Goal: Information Seeking & Learning: Learn about a topic

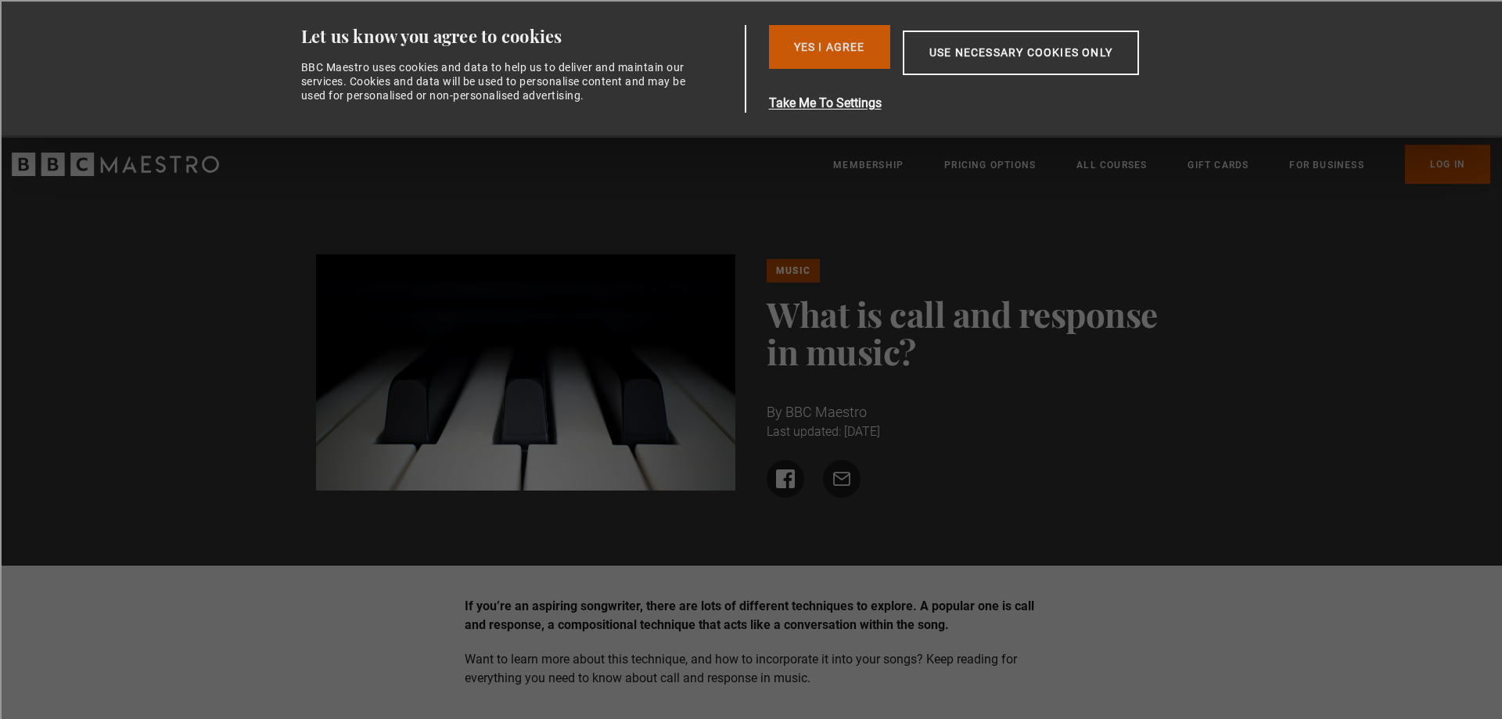
click at [831, 45] on button "Yes I Agree" at bounding box center [829, 47] width 121 height 44
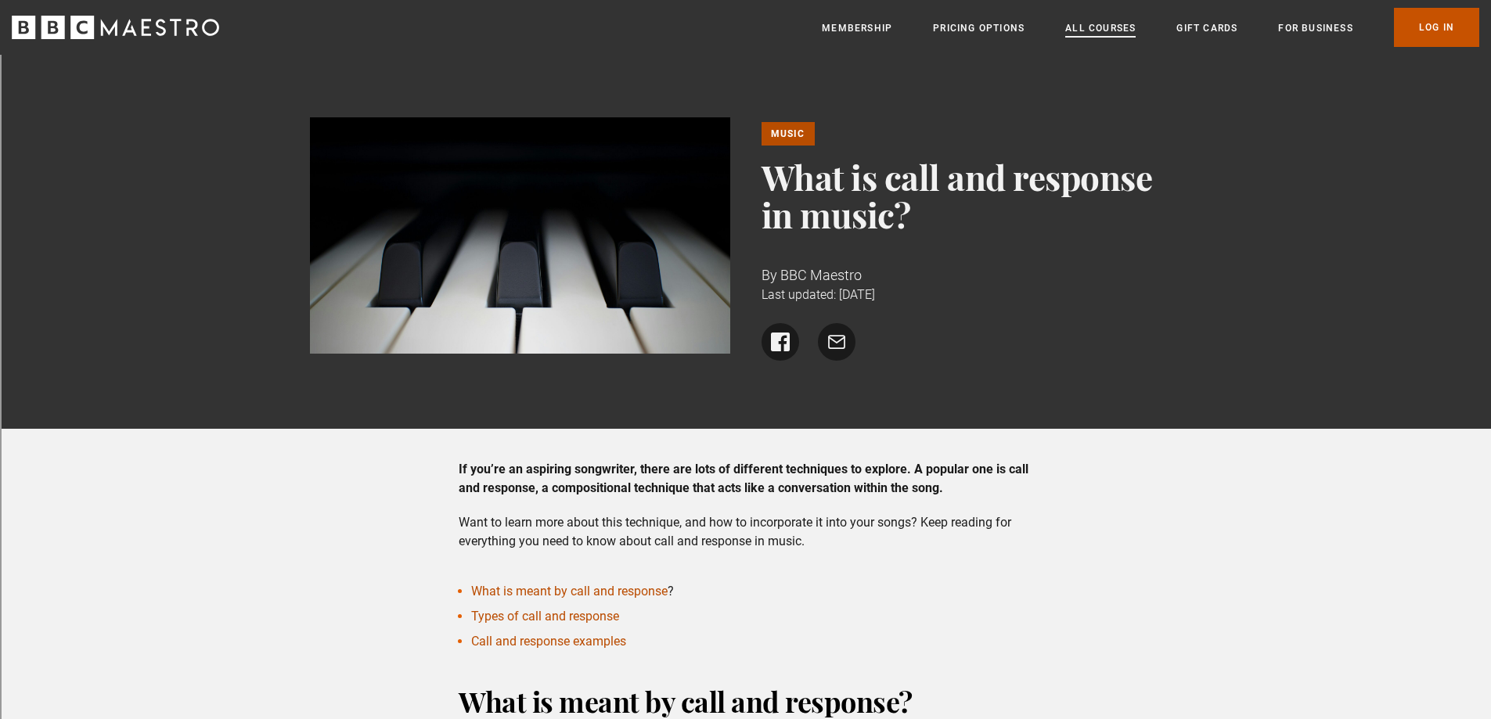
click at [1095, 23] on link "All Courses" at bounding box center [1100, 28] width 70 height 16
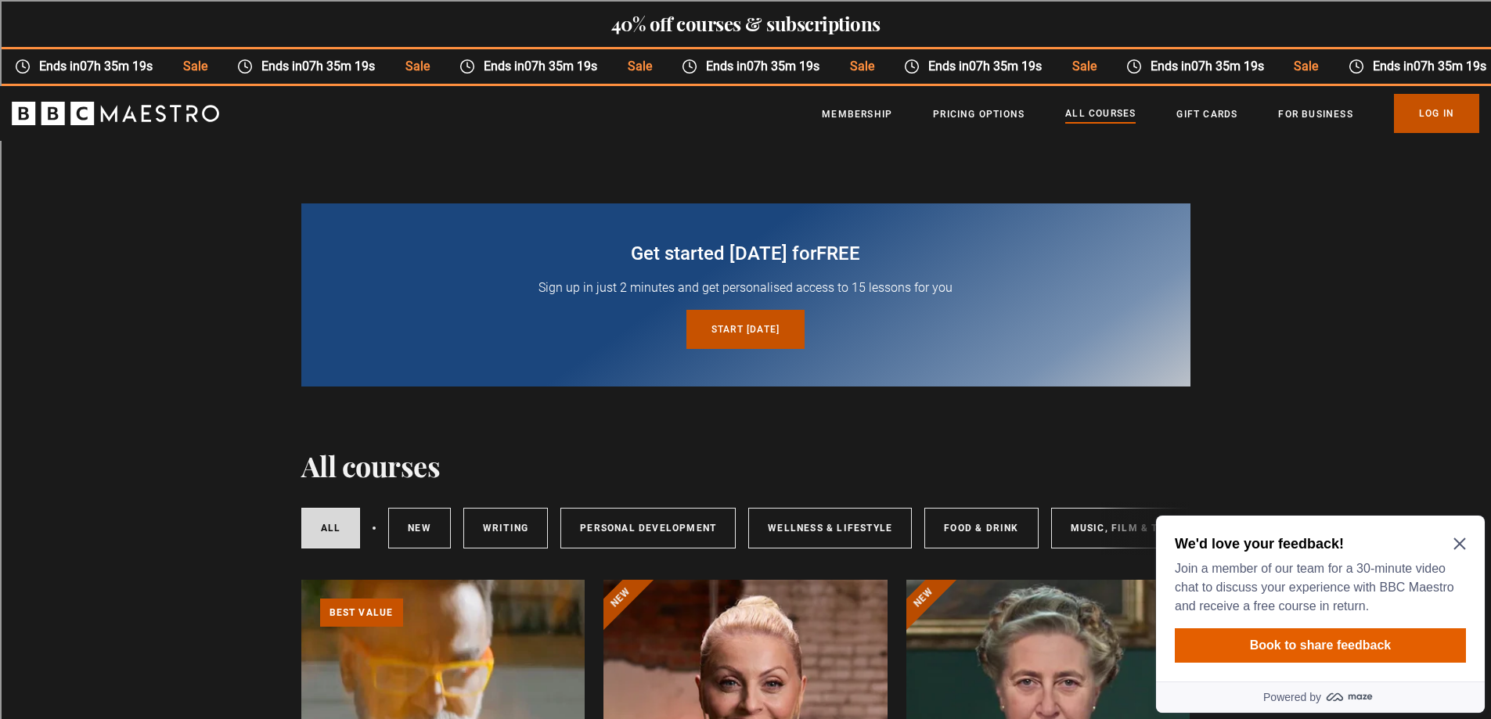
click at [1460, 541] on icon "Close Maze Prompt" at bounding box center [1459, 544] width 13 height 13
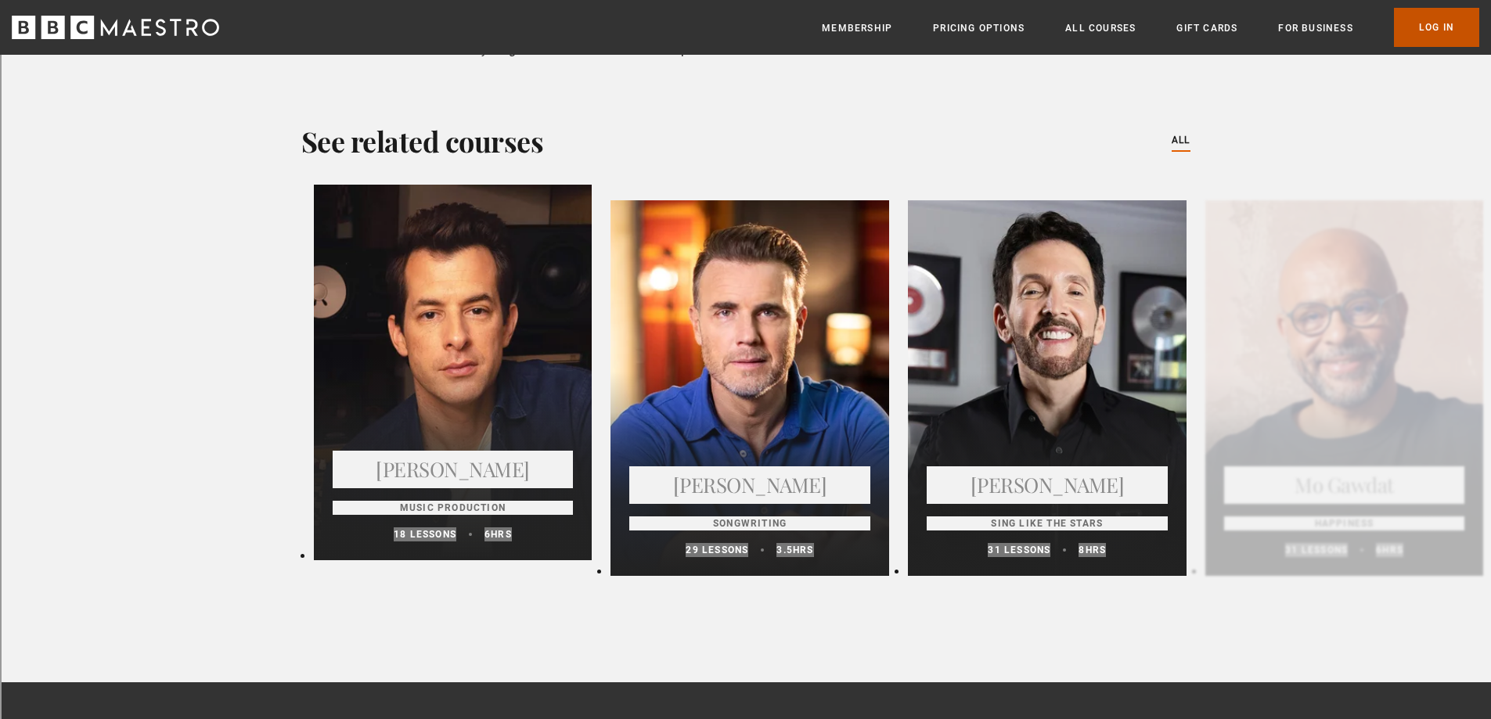
scroll to position [2973, 0]
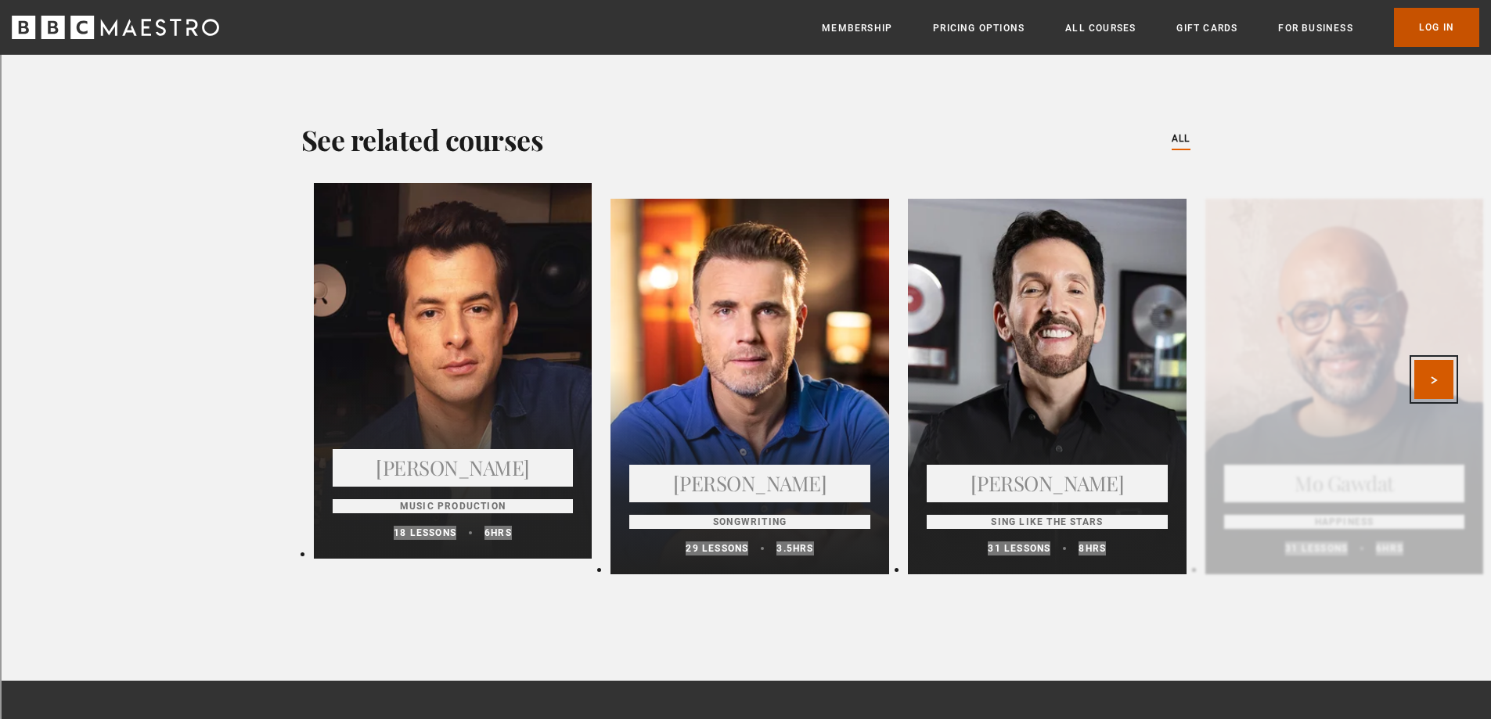
click at [1437, 360] on button "Next" at bounding box center [1433, 379] width 39 height 39
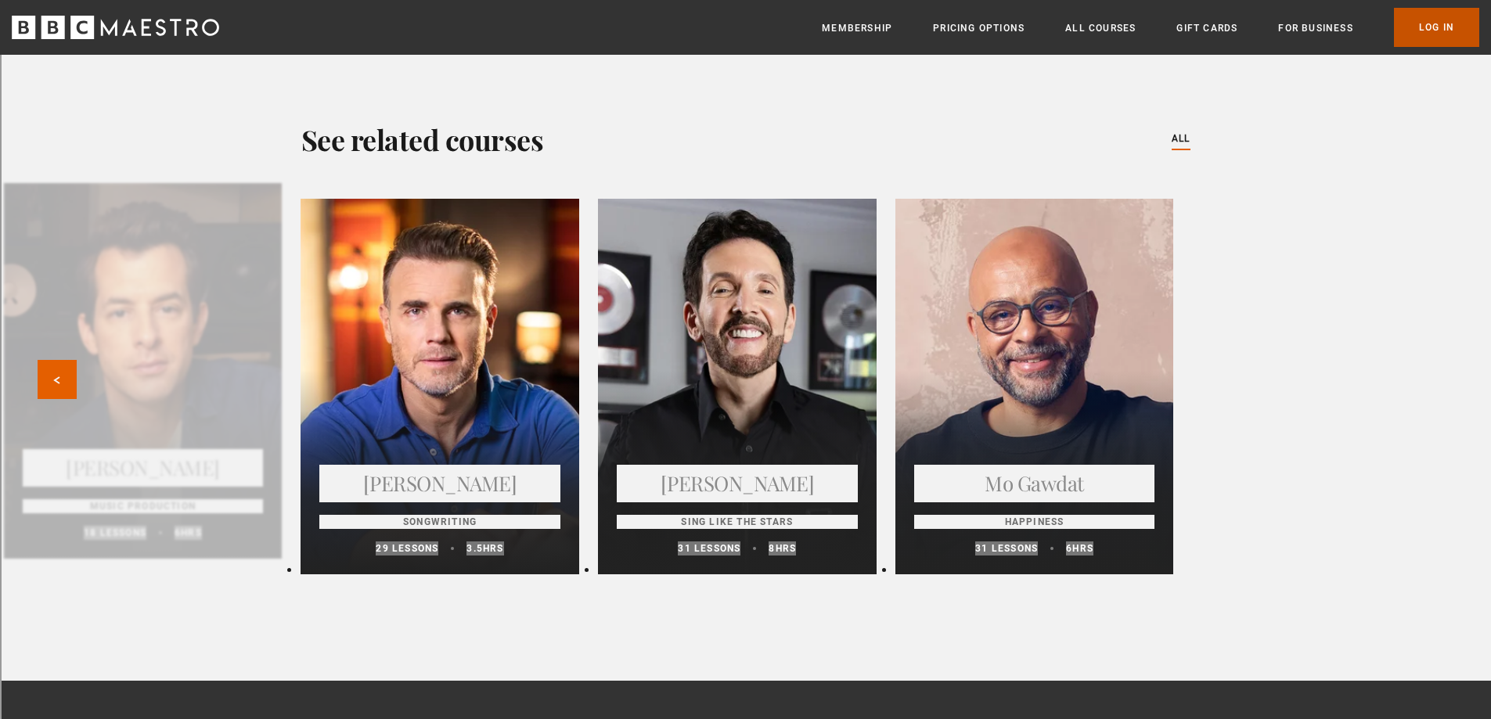
click at [1437, 354] on div "Mark Ronson Music Production 18 lessons 6 hrs Gary Barlow Songwriting 29 lesson…" at bounding box center [745, 391] width 1491 height 416
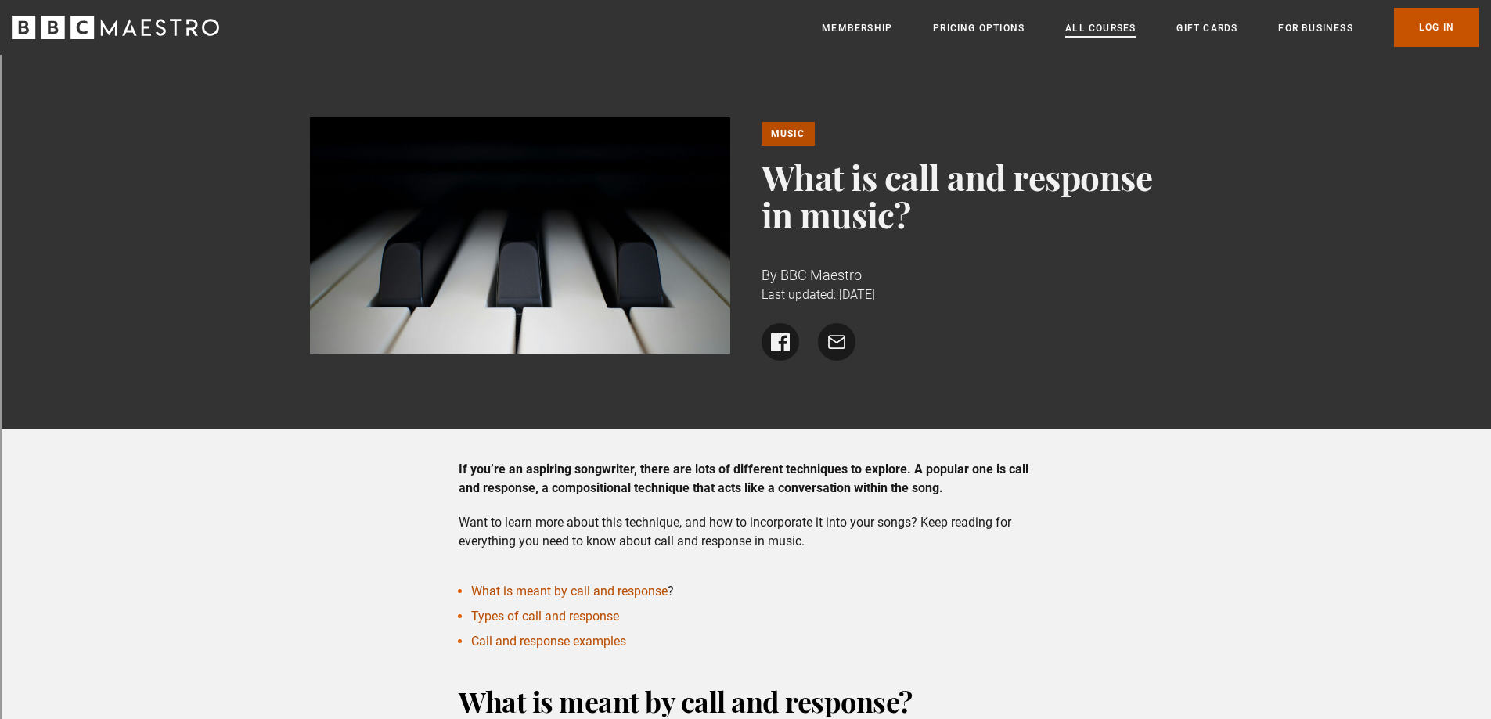
click at [1110, 23] on link "All Courses" at bounding box center [1100, 28] width 70 height 16
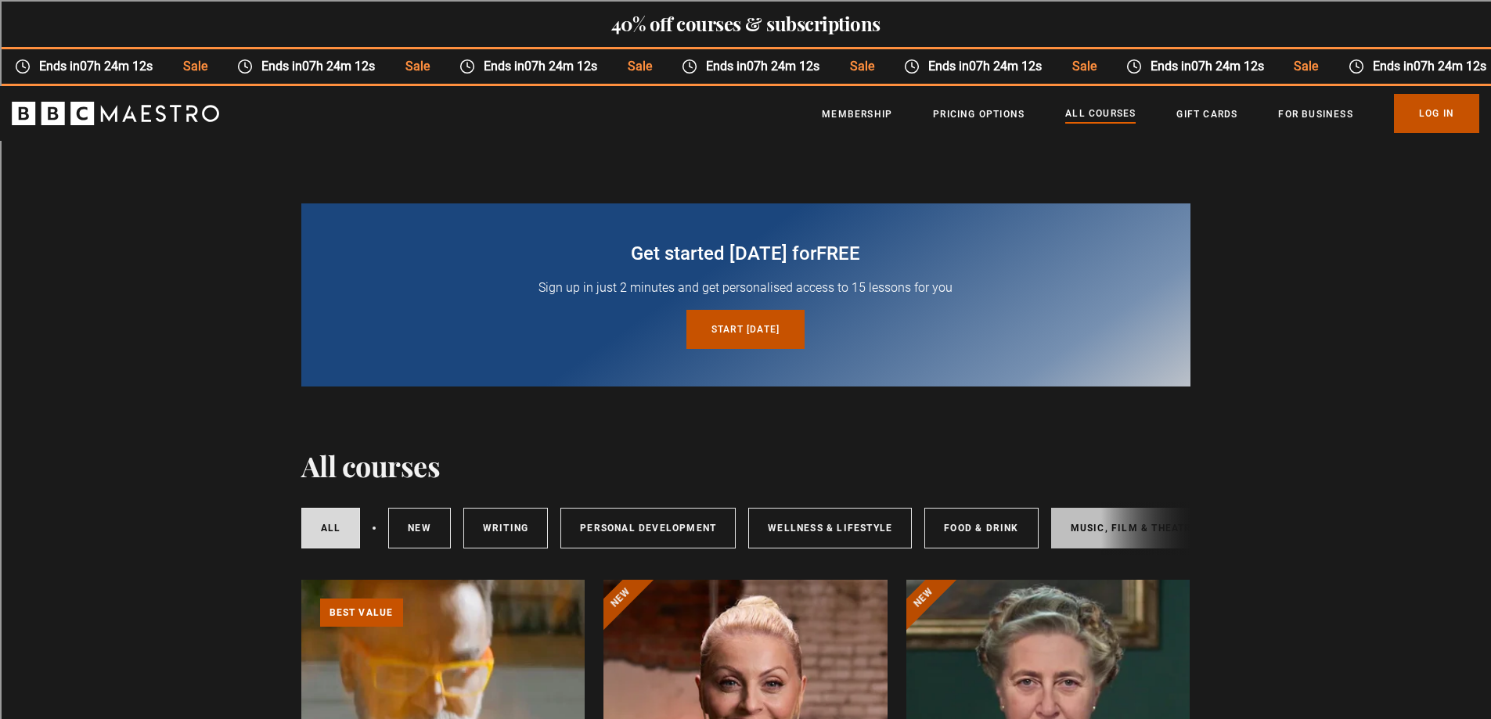
click at [1095, 529] on link "Music, Film & Theatre" at bounding box center [1134, 528] width 167 height 41
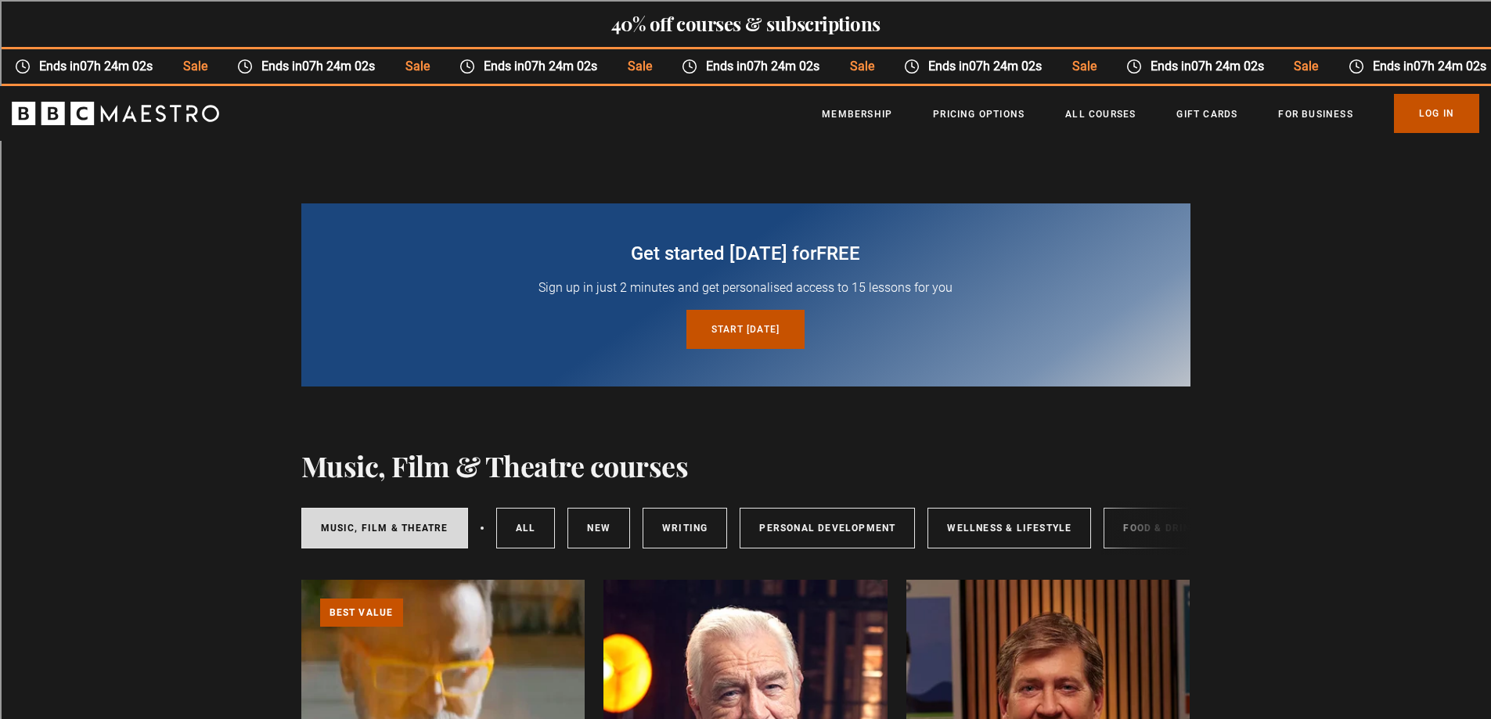
click at [477, 527] on div "Music, Film & Theatre All courses New courses Writing Personal Development Well…" at bounding box center [879, 528] width 1156 height 41
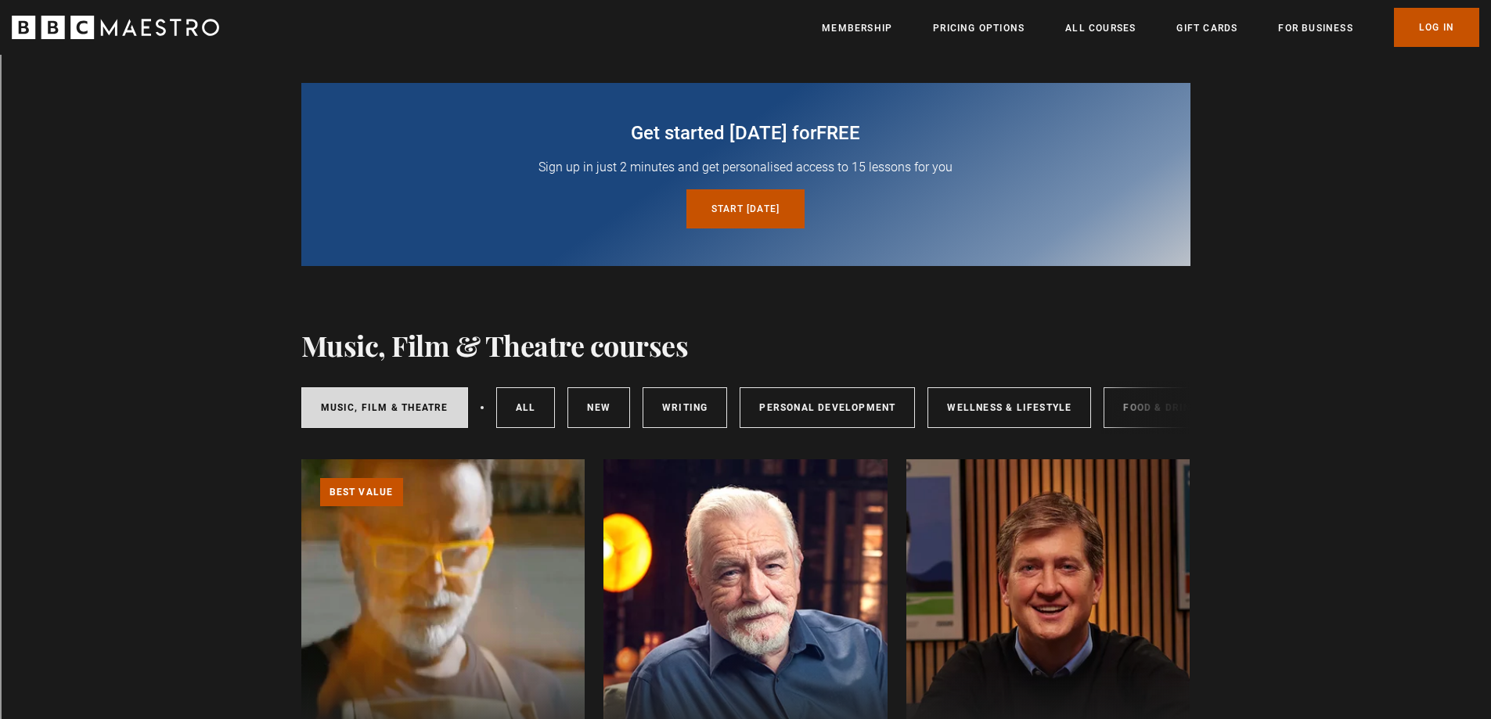
scroll to position [78, 0]
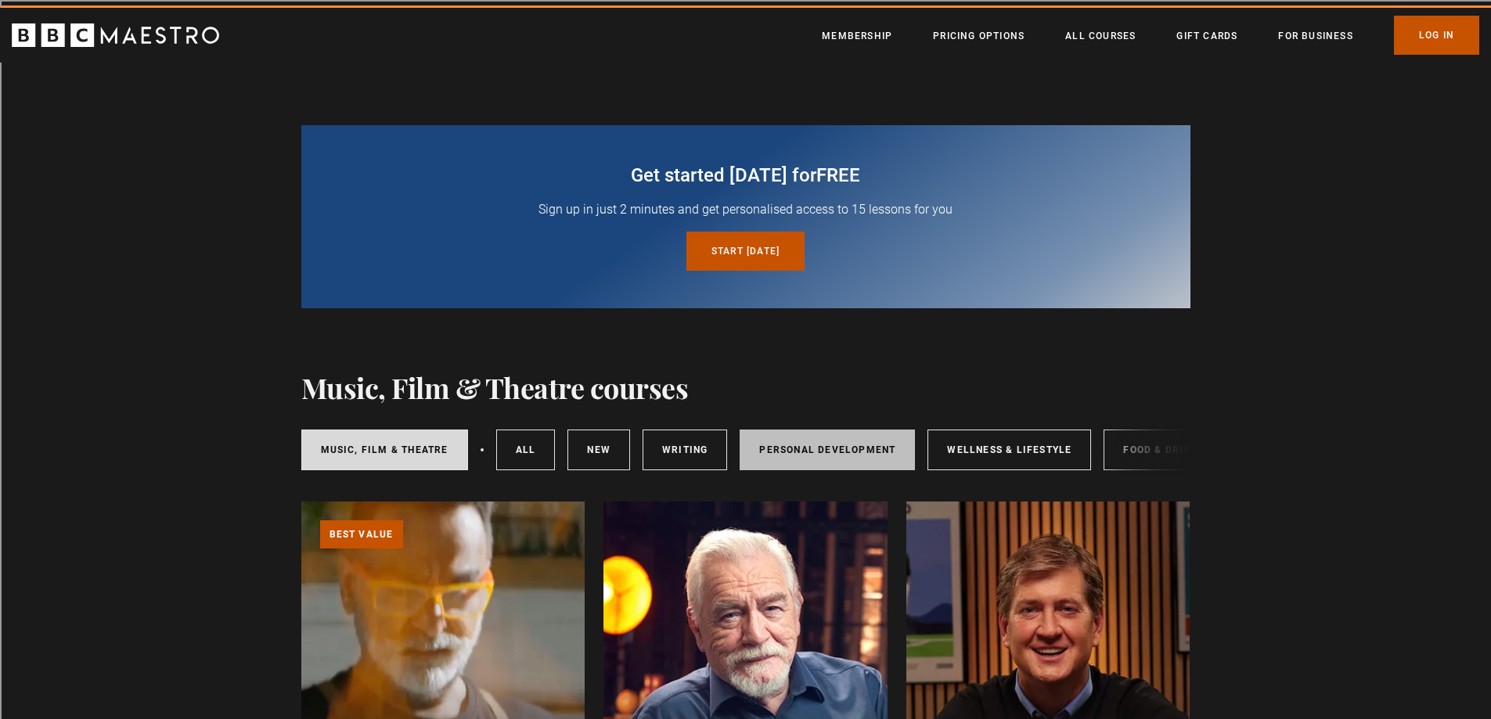
click at [801, 444] on link "Personal Development" at bounding box center [826, 450] width 175 height 41
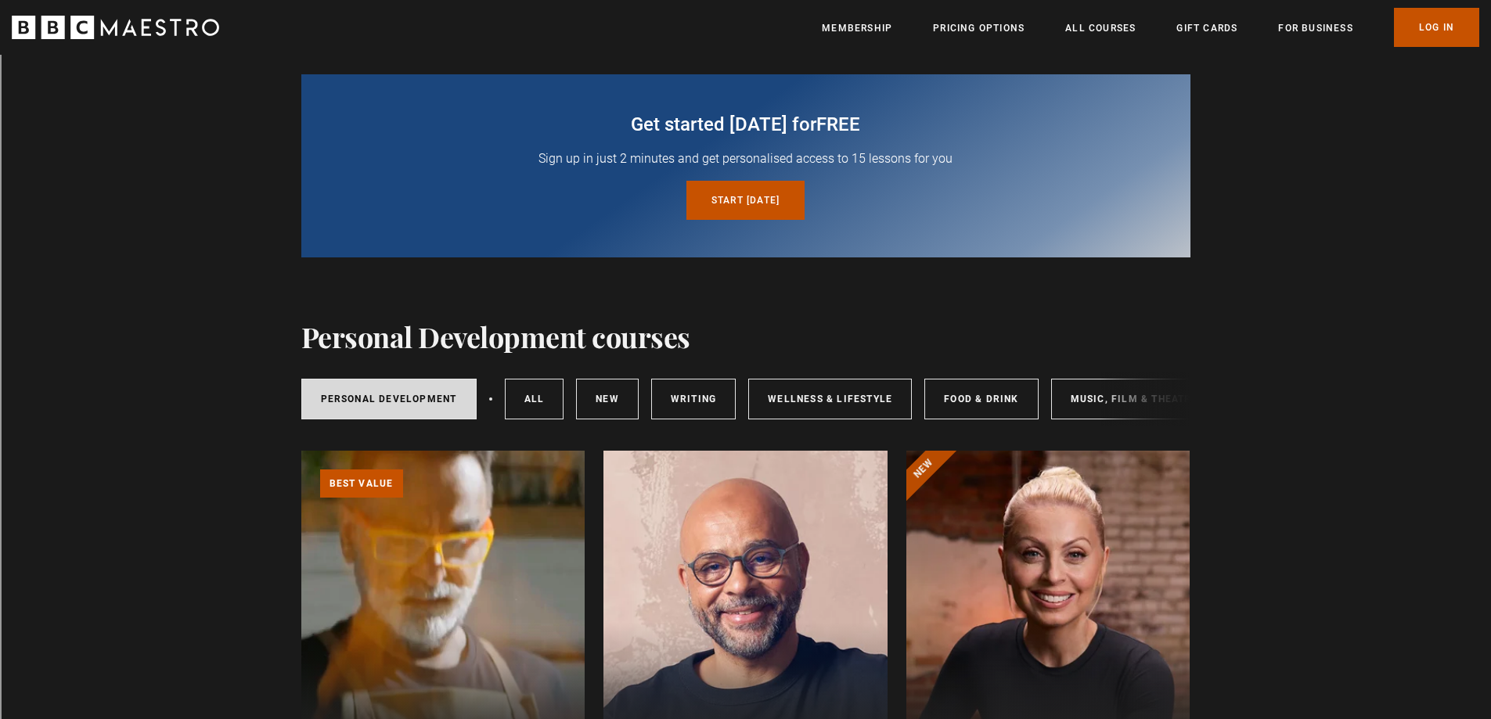
scroll to position [156, 0]
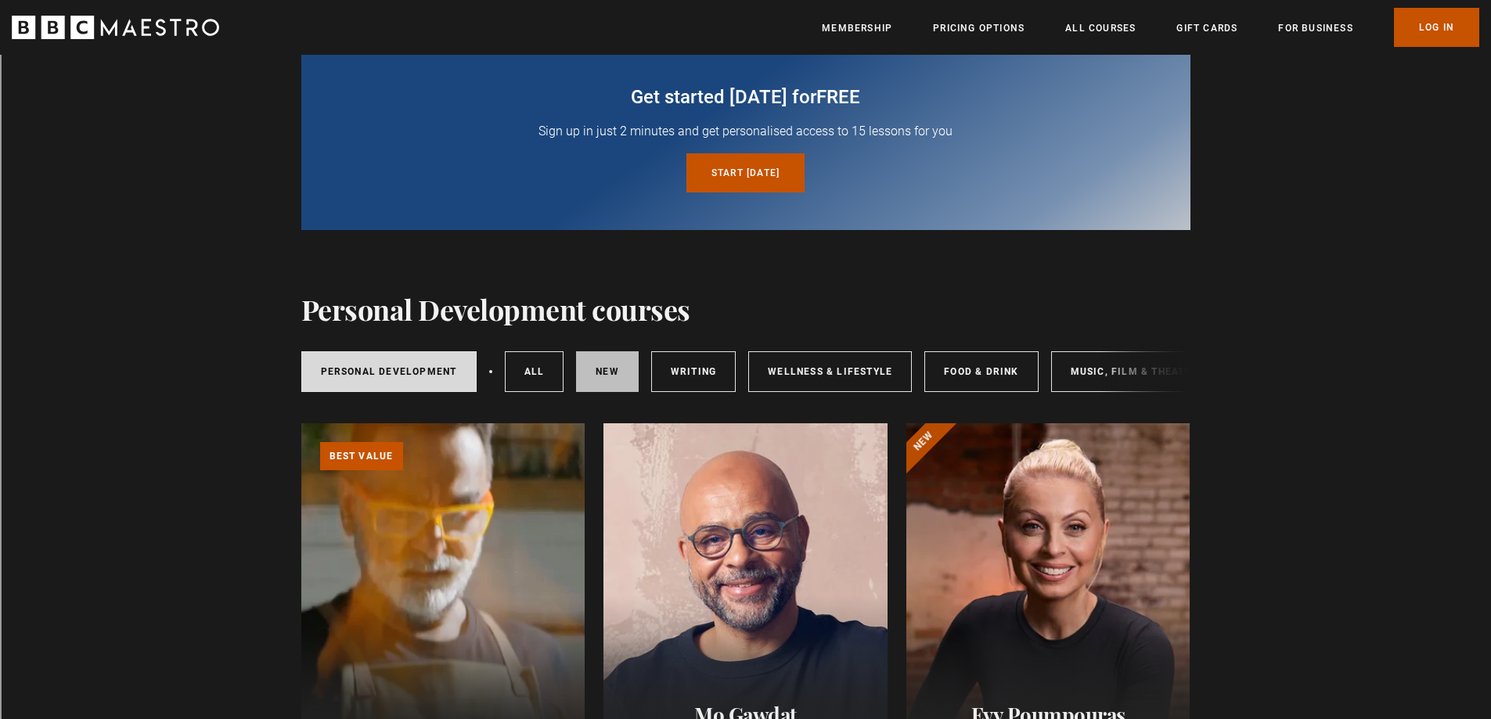
click at [600, 378] on link "New courses" at bounding box center [607, 371] width 63 height 41
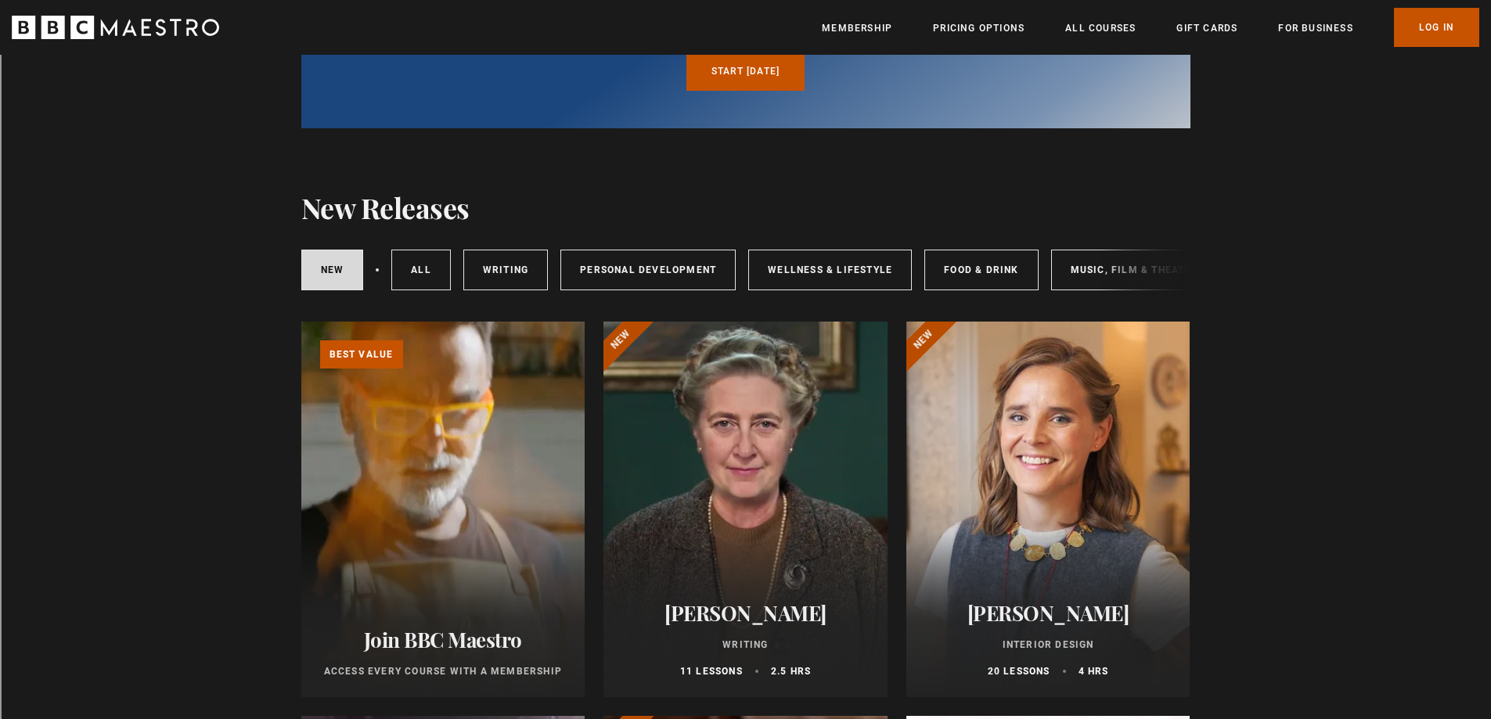
scroll to position [235, 0]
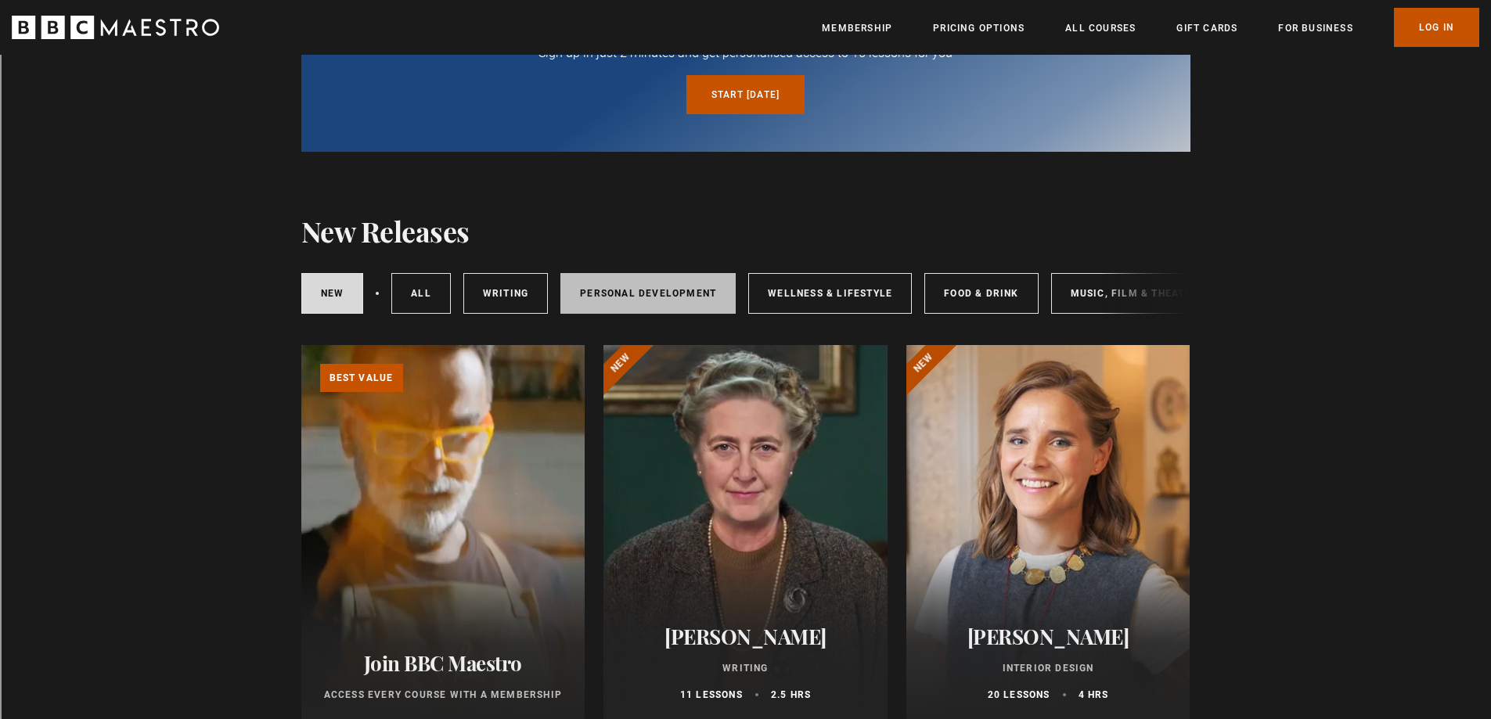
click at [637, 288] on link "Personal Development" at bounding box center [647, 293] width 175 height 41
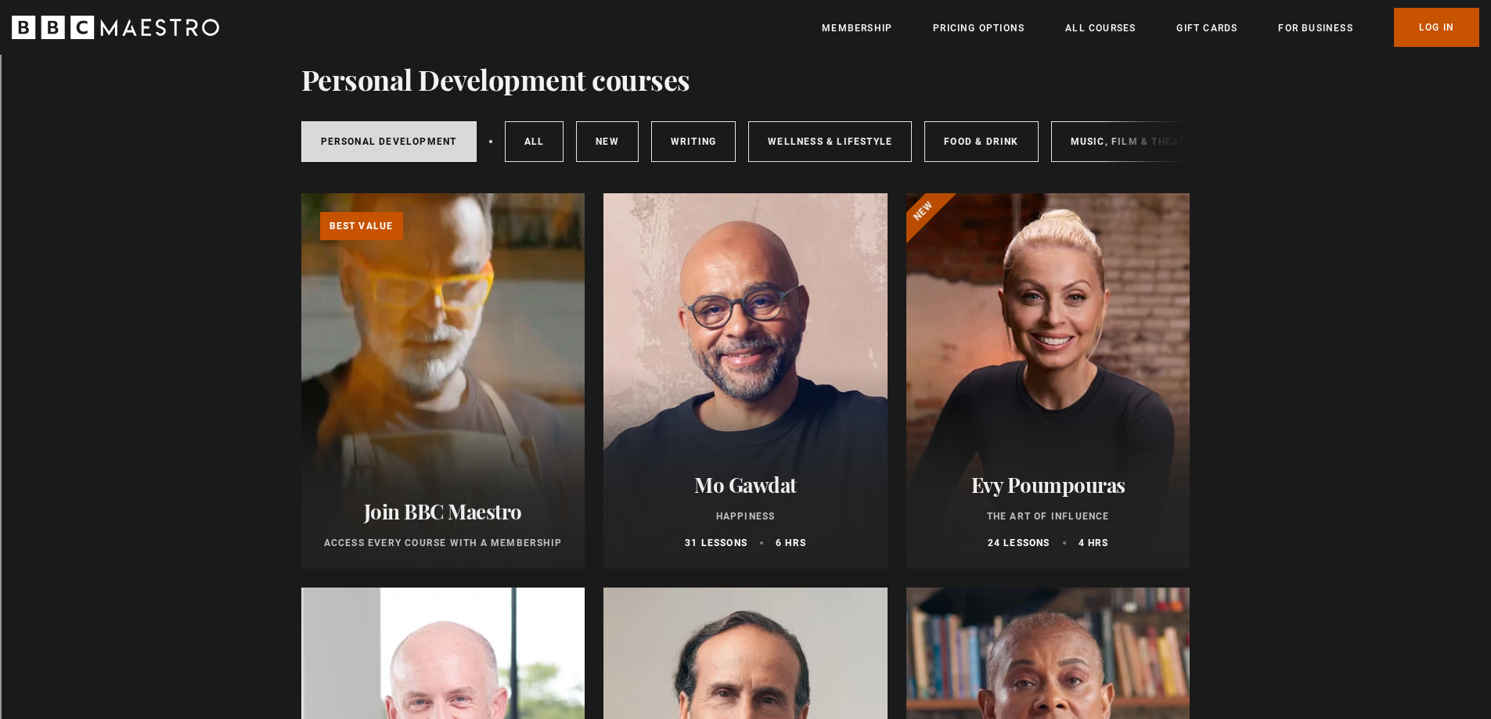
scroll to position [313, 0]
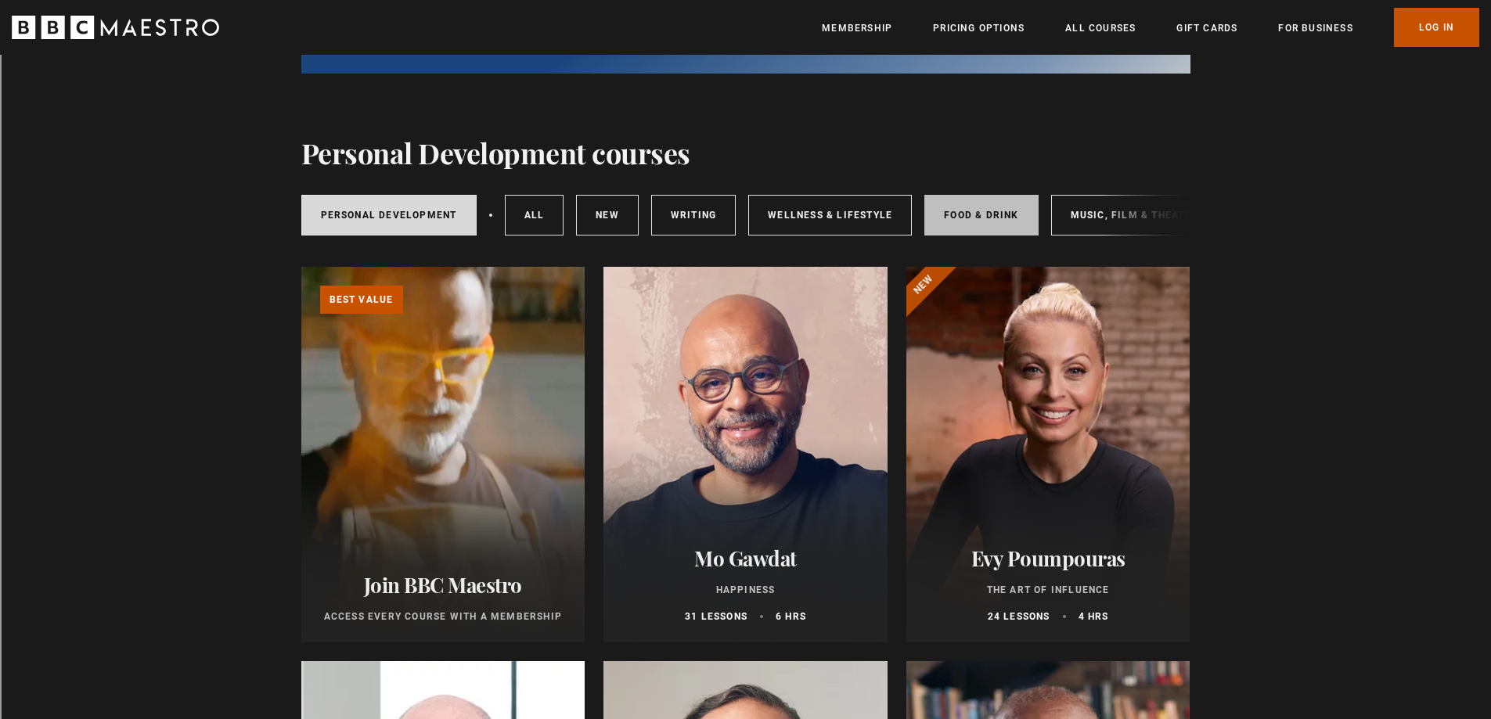
click at [956, 210] on link "Food & Drink" at bounding box center [980, 215] width 113 height 41
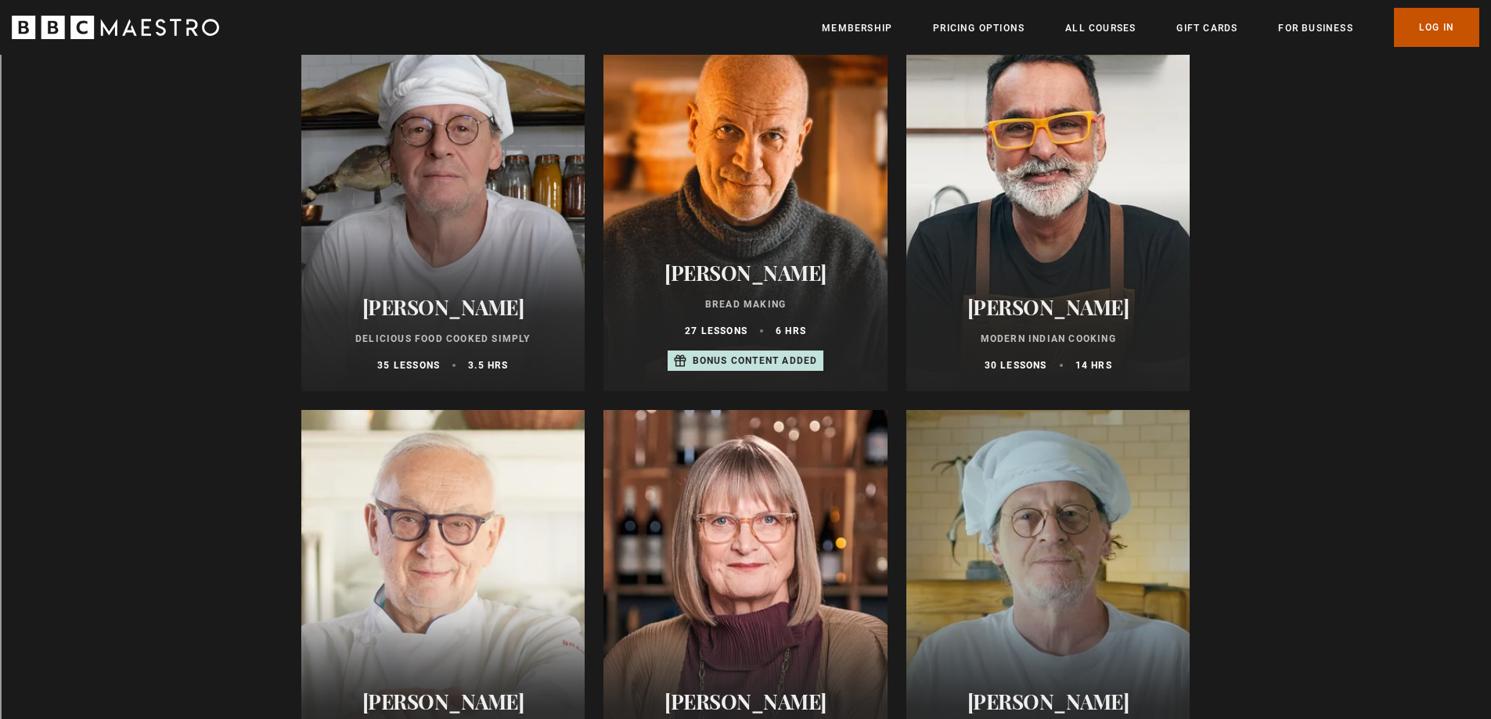
scroll to position [861, 0]
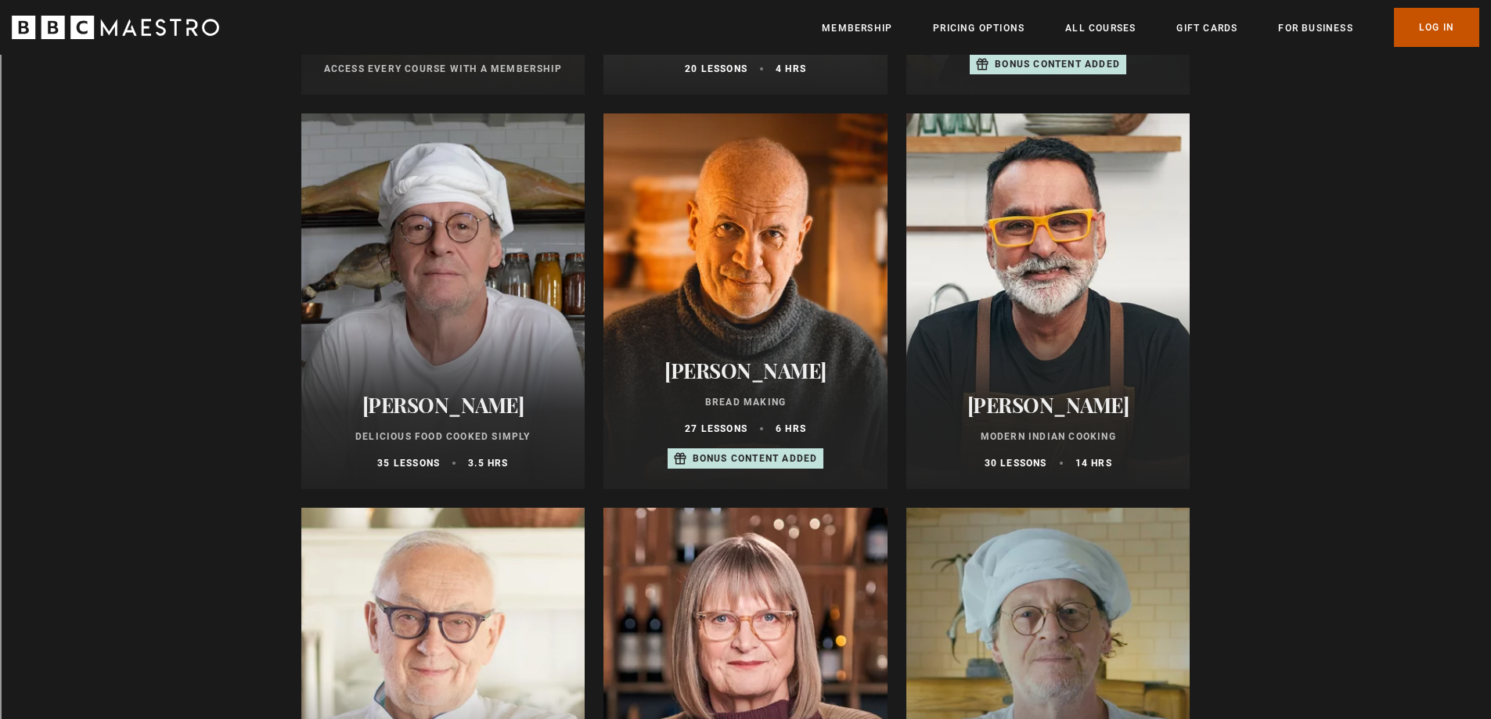
click at [446, 414] on h2 "[PERSON_NAME]" at bounding box center [443, 405] width 246 height 24
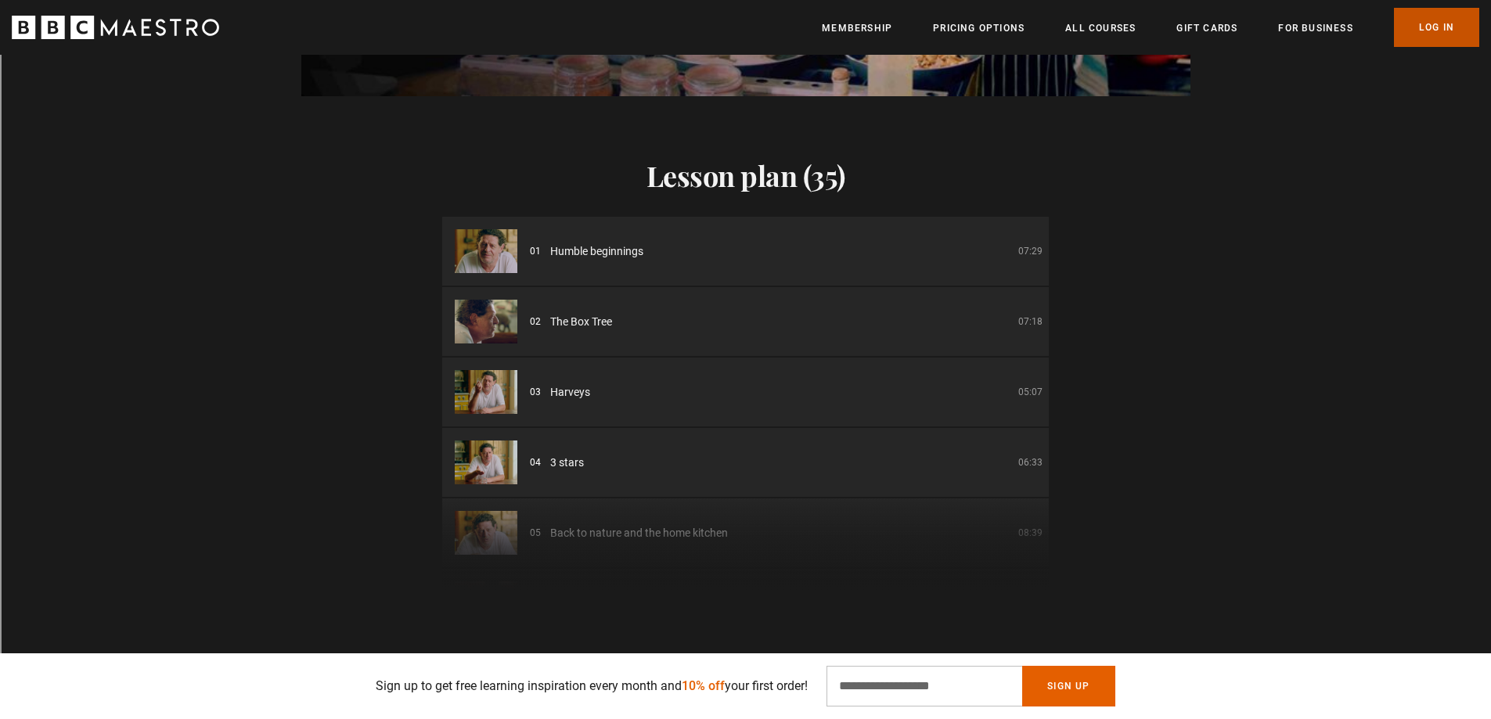
scroll to position [0, 1025]
